Goal: Transaction & Acquisition: Book appointment/travel/reservation

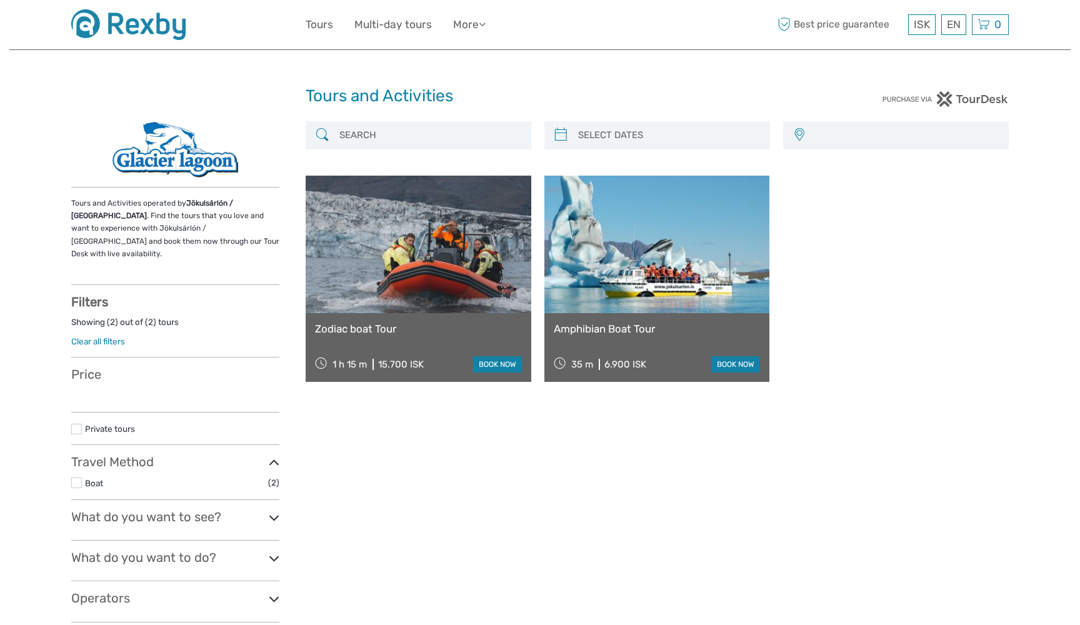
select select
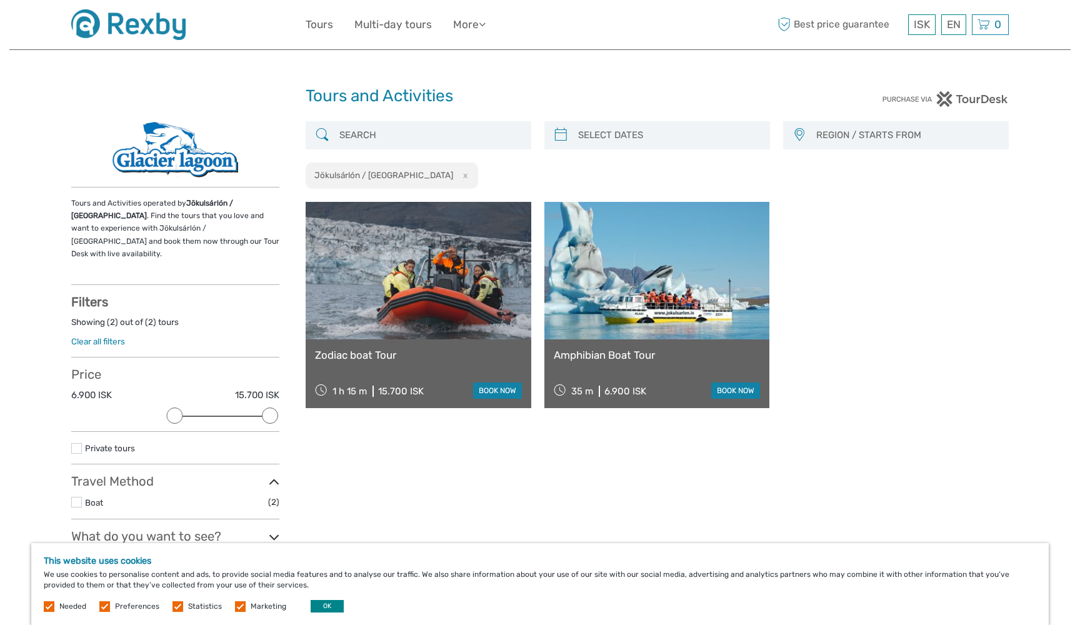
click at [324, 611] on button "OK" at bounding box center [327, 606] width 33 height 12
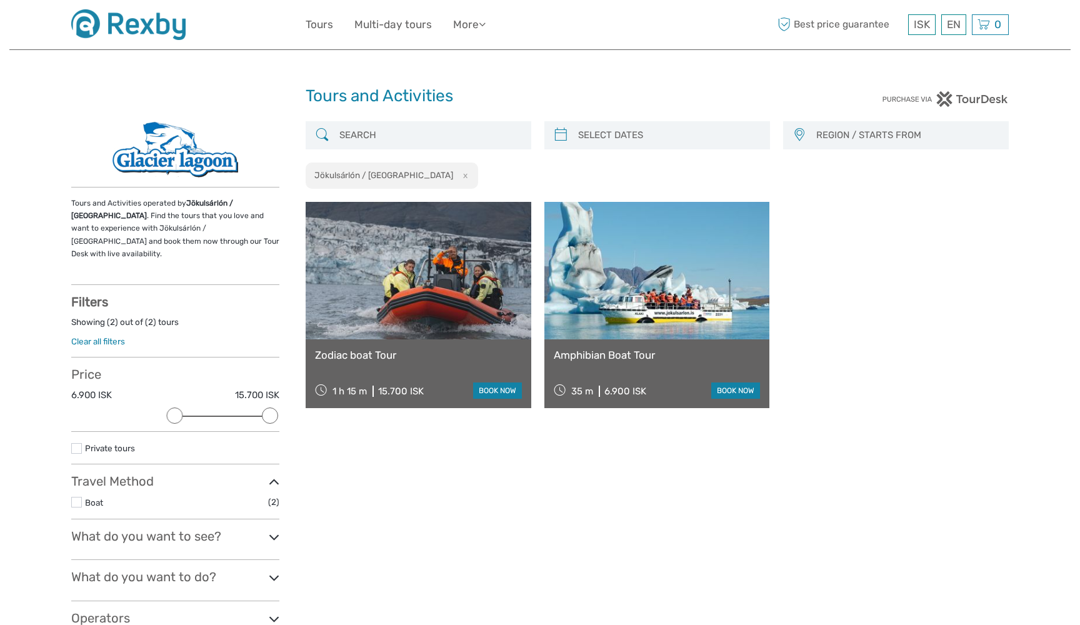
click at [272, 529] on icon at bounding box center [274, 537] width 11 height 17
click at [81, 571] on label at bounding box center [76, 576] width 11 height 11
click at [0, 0] on input "checkbox" at bounding box center [0, 0] width 0 height 0
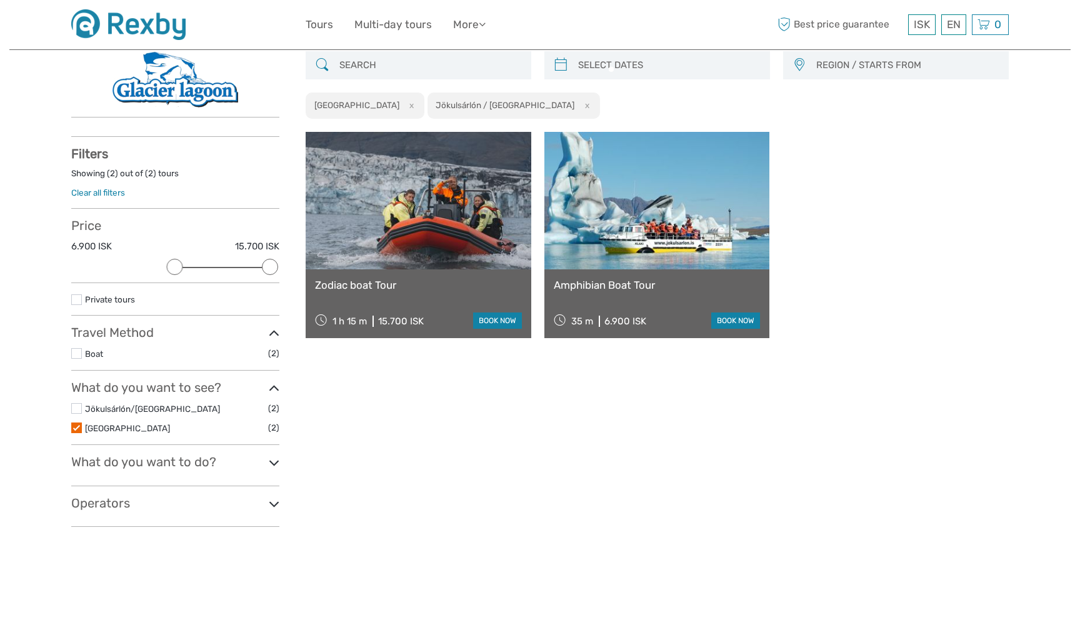
scroll to position [71, 0]
click at [395, 283] on link "Zodiac boat Tour" at bounding box center [418, 284] width 207 height 12
click at [430, 257] on link at bounding box center [419, 199] width 226 height 137
click at [394, 337] on div "Zodiac boat Tour 1 h 15 m 15.700 ISK book now" at bounding box center [419, 303] width 226 height 69
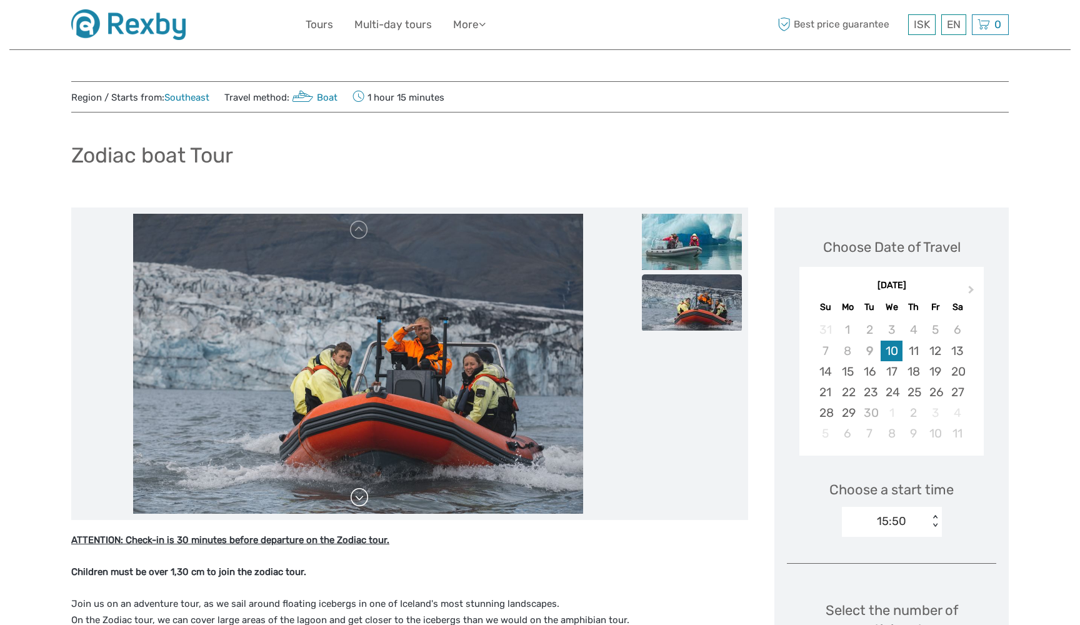
click at [361, 493] on link at bounding box center [359, 497] width 20 height 20
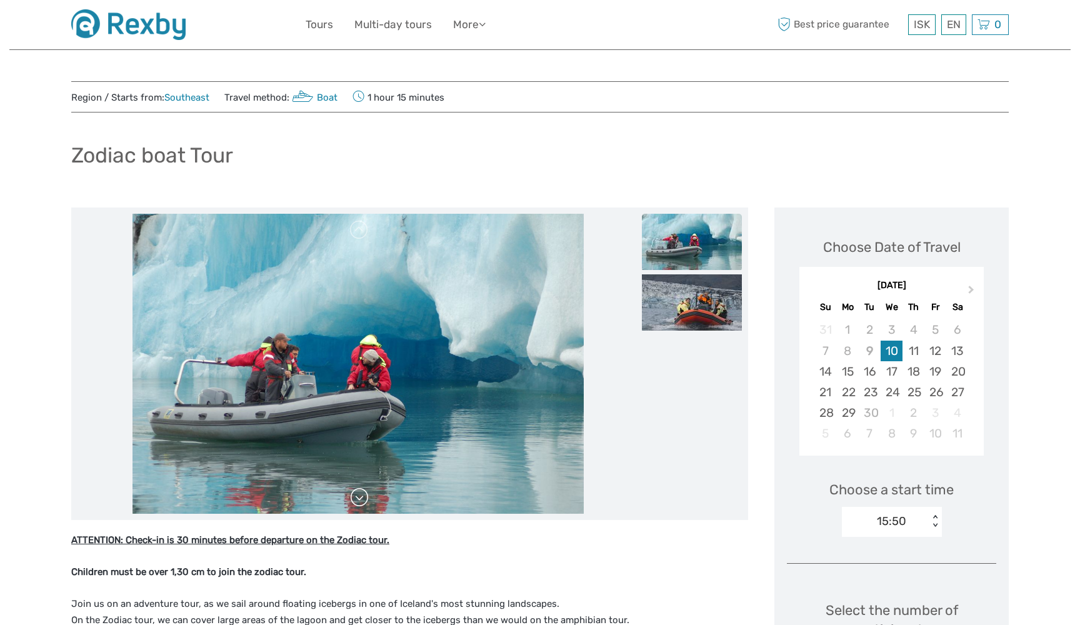
click at [361, 493] on link at bounding box center [359, 497] width 20 height 20
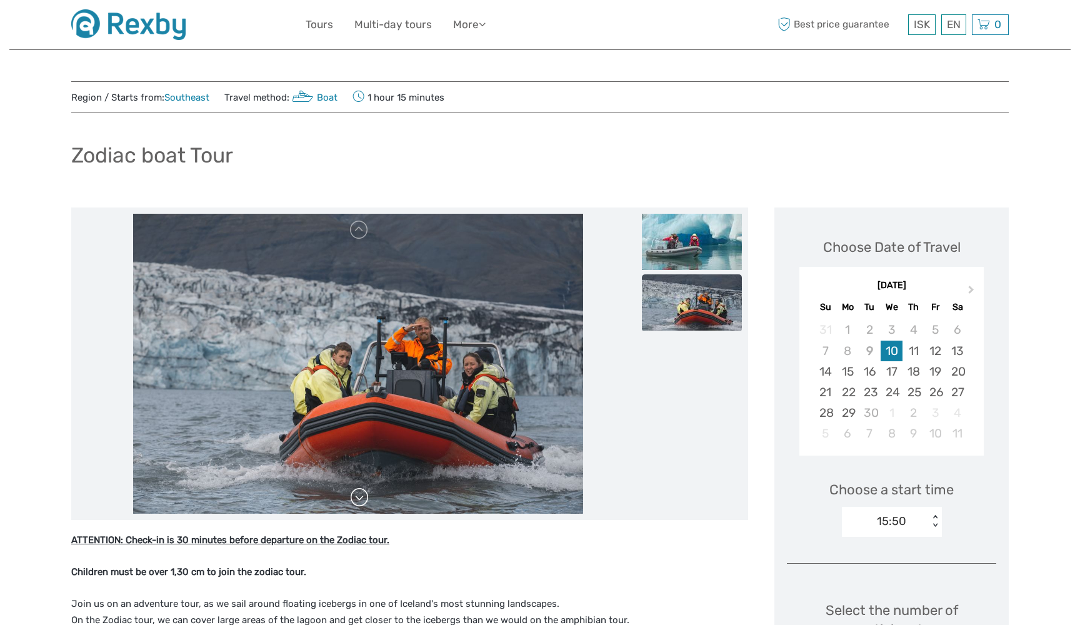
click at [361, 493] on link at bounding box center [359, 497] width 20 height 20
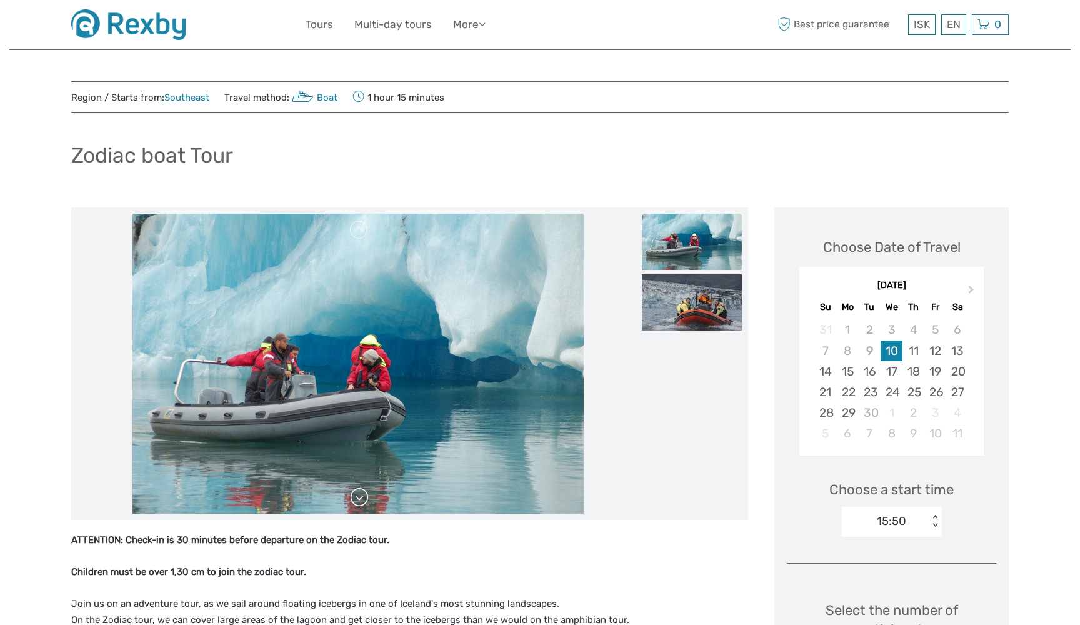
click at [361, 493] on link at bounding box center [359, 497] width 20 height 20
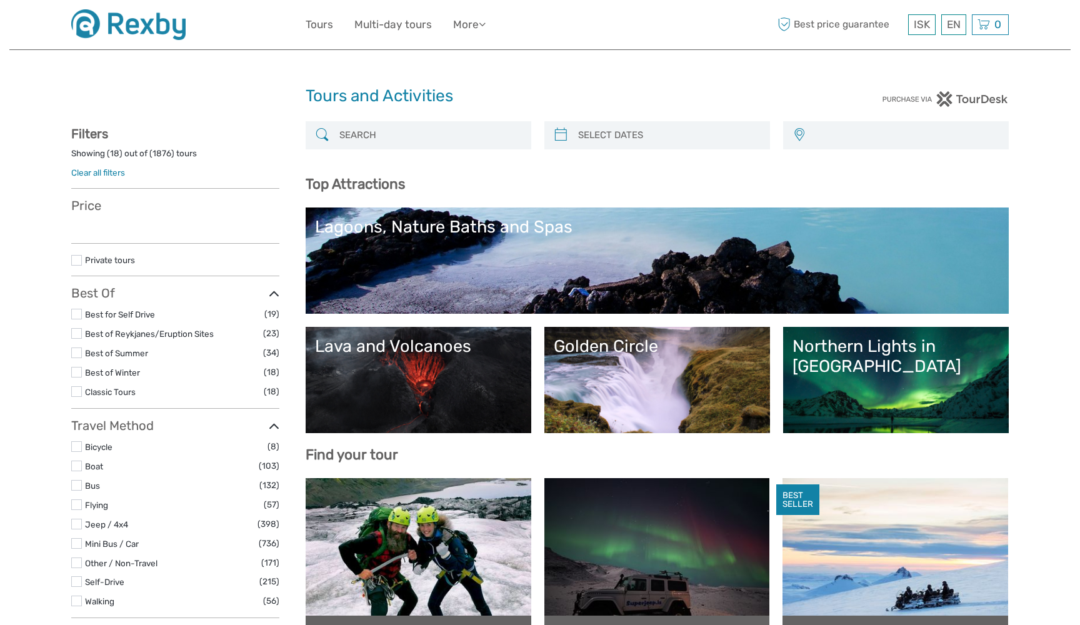
select select
